Goal: Answer question/provide support: Share knowledge or assist other users

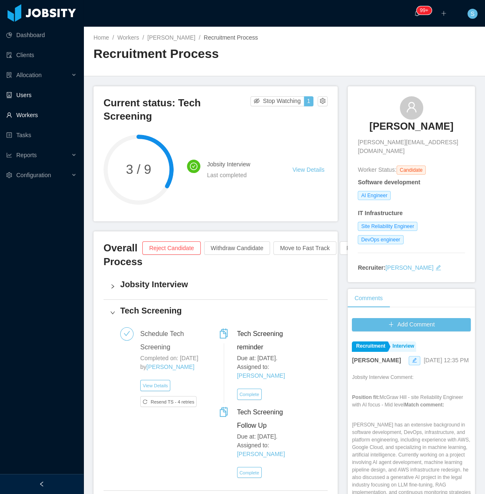
scroll to position [607, 0]
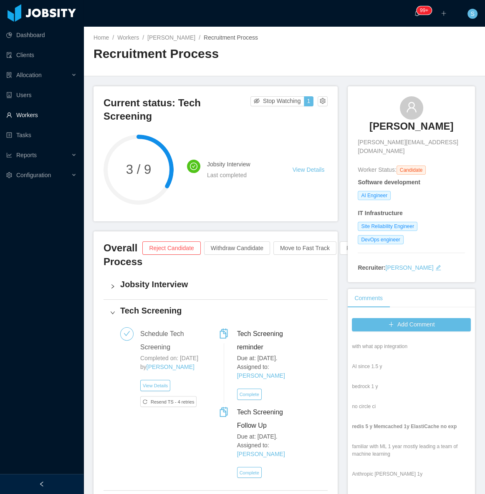
click at [35, 114] on link "Workers" at bounding box center [41, 115] width 71 height 17
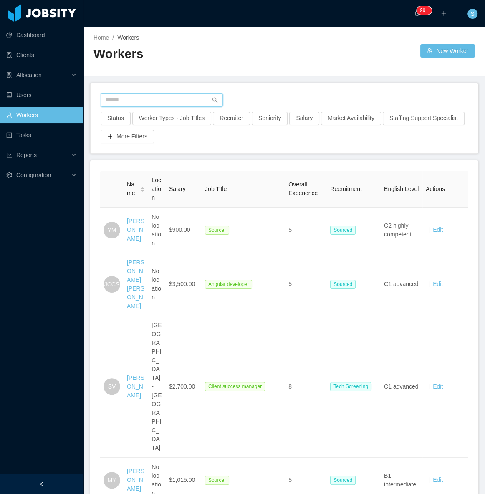
click at [129, 96] on input "text" at bounding box center [162, 99] width 122 height 13
paste input "**********"
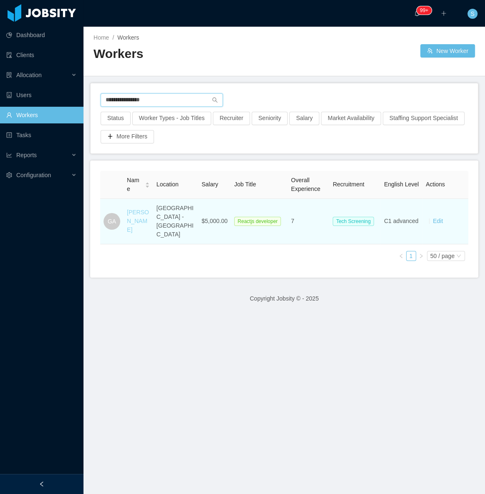
type input "**********"
click at [139, 209] on link "[PERSON_NAME]" at bounding box center [138, 221] width 22 height 24
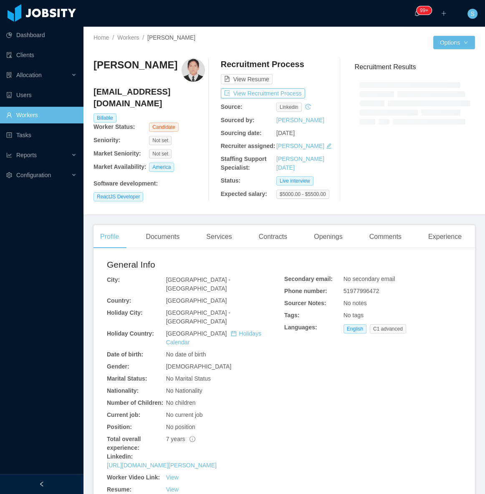
click at [372, 290] on div "Secondary email: No secondary email Phone number: 51977996472 Sourcer Notes: No…" at bounding box center [372, 297] width 177 height 79
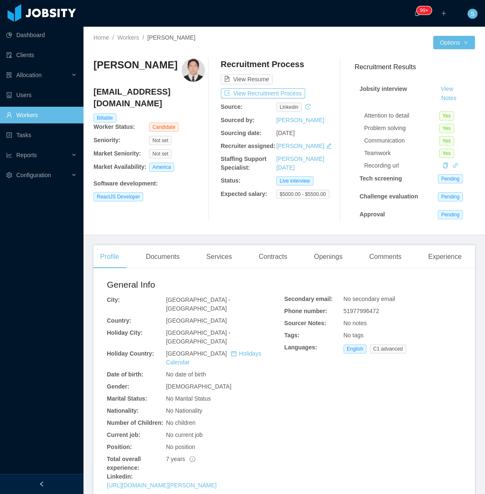
click at [360, 319] on div "No notes" at bounding box center [402, 323] width 118 height 9
click at [361, 312] on span "51977996472" at bounding box center [361, 311] width 36 height 7
copy span "51977996472"
click at [279, 94] on button "View Recruitment Process" at bounding box center [263, 93] width 84 height 10
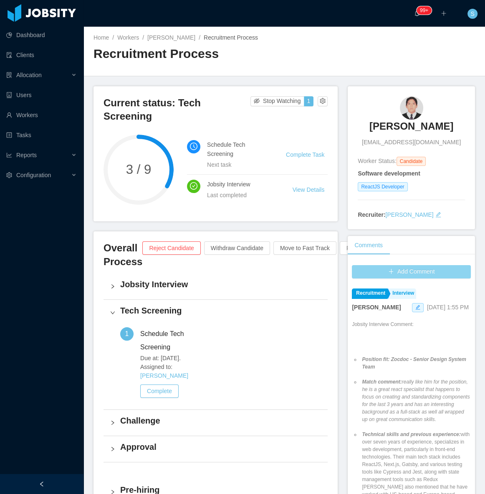
click at [416, 272] on button "Add Comment" at bounding box center [411, 271] width 119 height 13
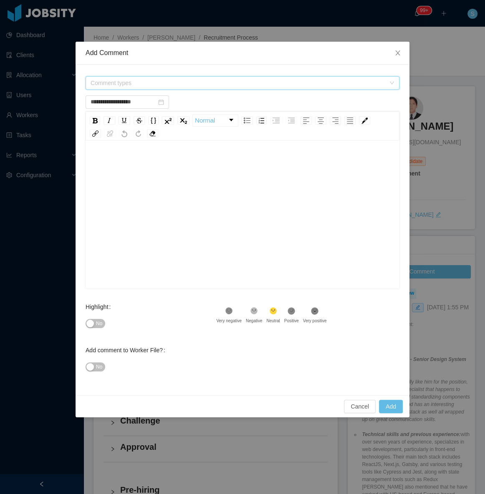
click at [206, 83] on span "Comment types" at bounding box center [238, 83] width 295 height 8
click at [88, 111] on span at bounding box center [92, 114] width 10 height 10
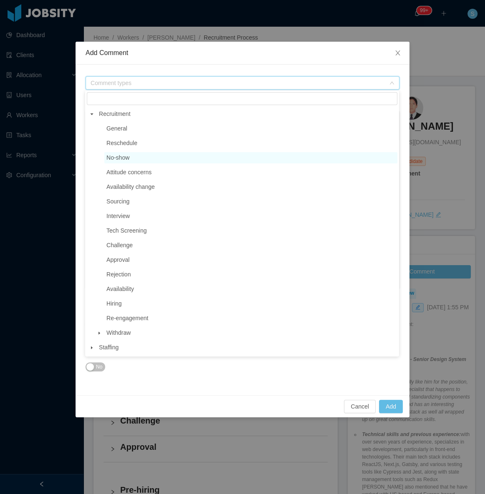
click at [129, 161] on span "No-show" at bounding box center [117, 157] width 23 height 7
type input "**********"
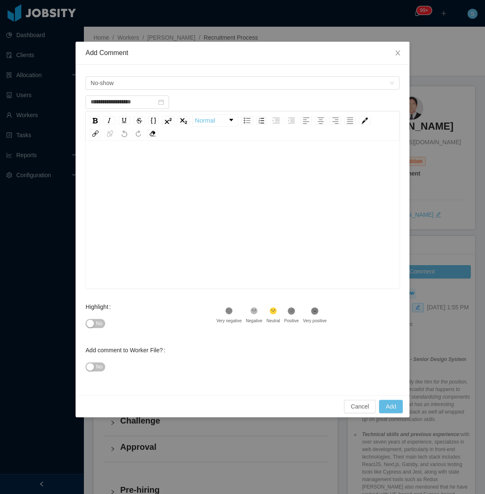
click at [160, 236] on div "rdw-editor" at bounding box center [242, 228] width 301 height 146
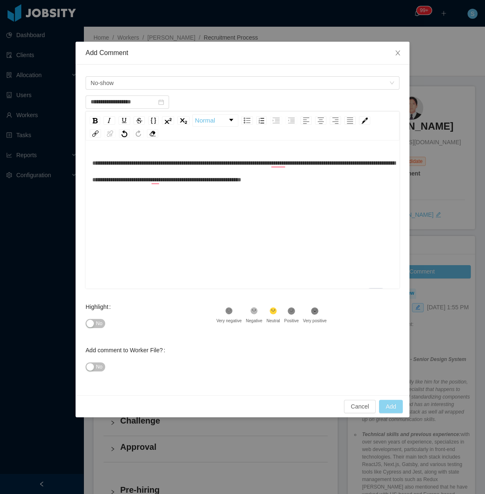
type input "**********"
click at [396, 403] on button "Add" at bounding box center [391, 406] width 24 height 13
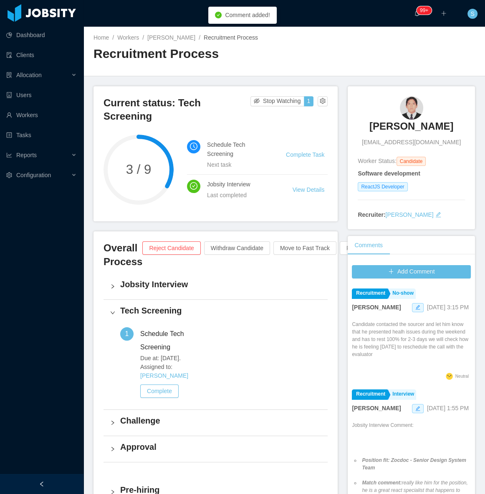
copy h3 "[PERSON_NAME]"
drag, startPoint x: 352, startPoint y: 120, endPoint x: 449, endPoint y: 126, distance: 97.0
click at [449, 126] on div "[PERSON_NAME] [EMAIL_ADDRESS][DOMAIN_NAME] Worker Status: Candidate Software de…" at bounding box center [411, 157] width 127 height 143
